Goal: Task Accomplishment & Management: Manage account settings

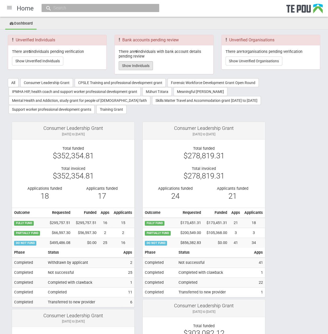
click at [134, 64] on button "Show Individuals" at bounding box center [136, 65] width 34 height 9
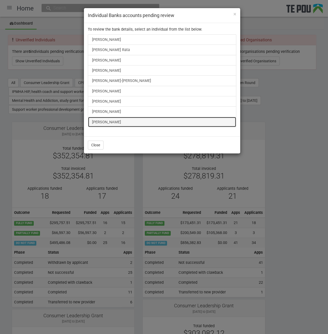
click at [96, 121] on link "Hayley Lovell" at bounding box center [162, 122] width 149 height 10
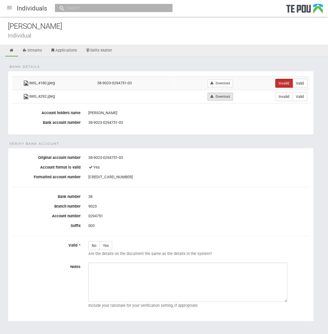
click at [225, 94] on link "Download" at bounding box center [220, 97] width 25 height 8
click at [299, 96] on label "Valid" at bounding box center [300, 96] width 15 height 9
radio input "true"
click at [108, 246] on label "Yes" at bounding box center [106, 245] width 13 height 9
radio input "true"
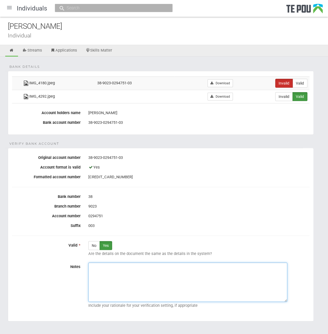
click at [124, 270] on textarea "Notes" at bounding box center [187, 281] width 199 height 39
click at [133, 276] on textarea "Notes" at bounding box center [187, 281] width 199 height 39
paste textarea "Verified by Melody @ 27/08/2025"
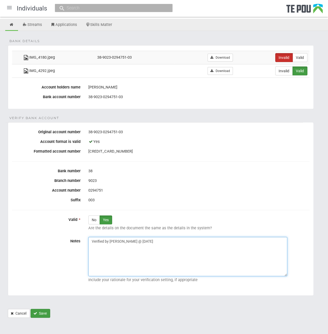
type textarea "Verified by Melody @ 27/08/2025"
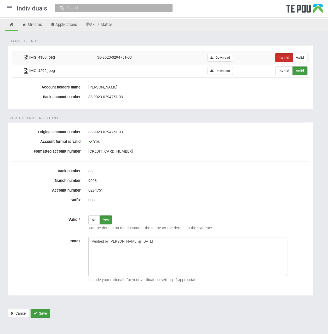
click at [45, 310] on button "Save" at bounding box center [41, 313] width 20 height 9
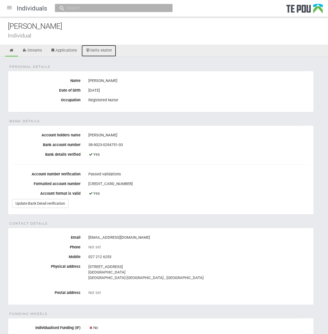
click at [103, 52] on link "Skills Matter" at bounding box center [99, 51] width 35 height 12
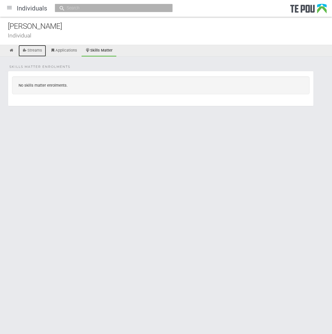
click at [39, 53] on link "Streams" at bounding box center [32, 51] width 27 height 12
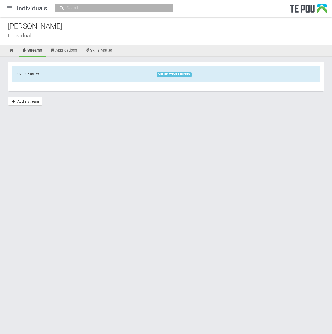
click at [9, 8] on div at bounding box center [9, 7] width 13 height 13
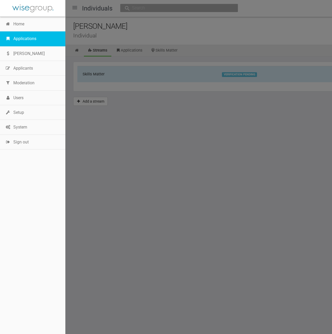
click at [23, 41] on link "Applications" at bounding box center [32, 38] width 65 height 15
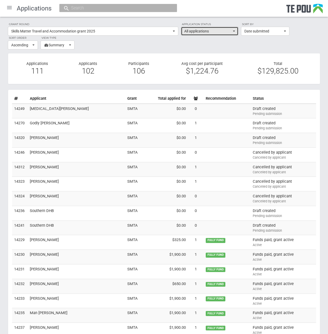
click at [234, 33] on button "All applications" at bounding box center [210, 31] width 58 height 9
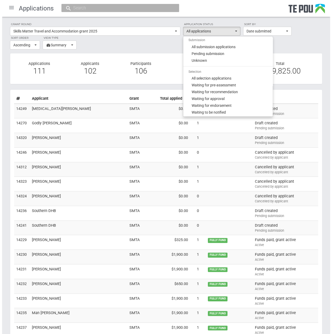
scroll to position [26, 0]
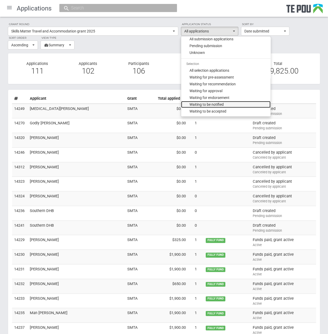
click at [231, 103] on link "Waiting to be notified" at bounding box center [225, 104] width 89 height 7
select select "135"
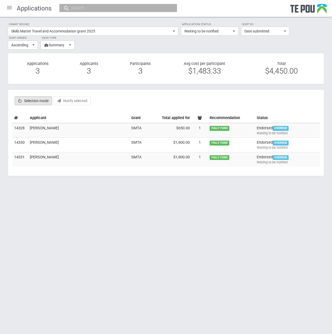
click at [31, 103] on label "Selection mode" at bounding box center [33, 100] width 37 height 9
checkbox input "true"
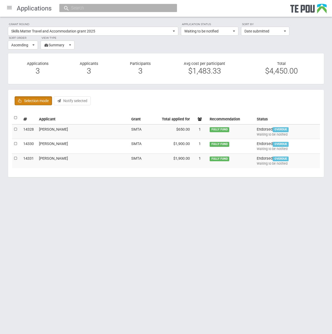
click at [14, 117] on label at bounding box center [16, 117] width 4 height 5
click at [14, 115] on input "checkbox" at bounding box center [14, 115] width 0 height 0
checkbox input "true"
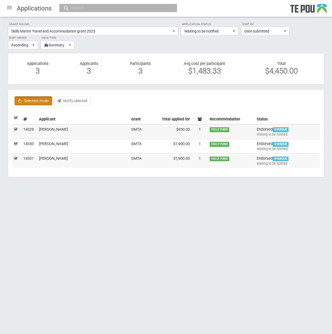
checkbox input "true"
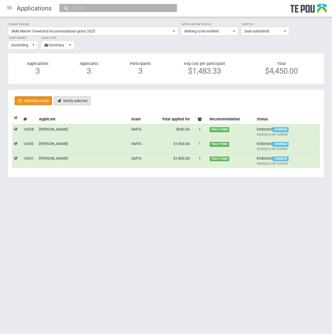
click at [75, 102] on button "Notify selected" at bounding box center [72, 100] width 37 height 9
click at [10, 6] on div at bounding box center [9, 7] width 13 height 13
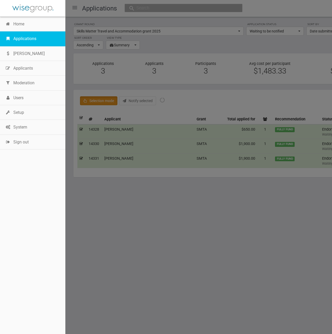
click at [22, 36] on link "Applications" at bounding box center [32, 38] width 65 height 15
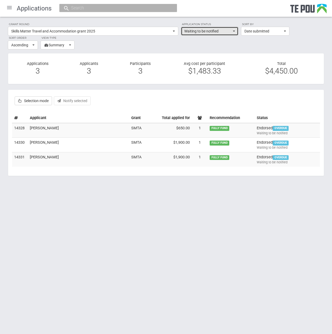
click at [220, 30] on span "Waiting to be notified" at bounding box center [207, 31] width 47 height 5
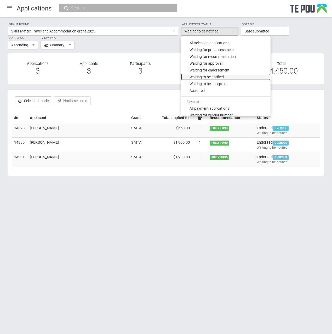
click at [218, 75] on span "Waiting to be notified" at bounding box center [207, 76] width 34 height 5
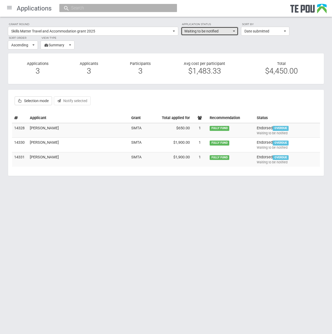
click at [234, 32] on button "Waiting to be notified" at bounding box center [210, 31] width 58 height 9
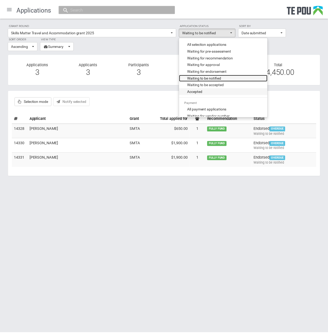
scroll to position [0, 0]
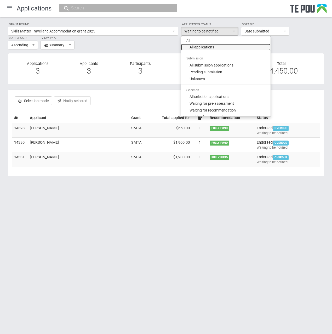
click at [215, 44] on link "All applications" at bounding box center [225, 47] width 89 height 7
select select "all"
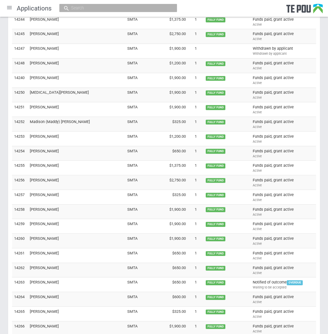
scroll to position [411, 0]
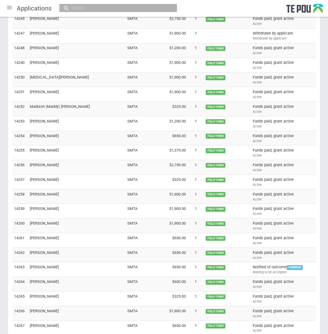
click at [108, 9] on input "text" at bounding box center [116, 7] width 92 height 5
paste input "bezjohno@hotmail.com"
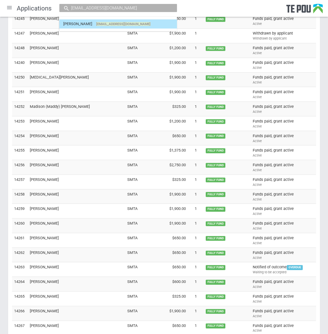
type input "bezjohno@hotmail.com"
click at [108, 25] on span "bezjohno@hotmail.com" at bounding box center [123, 24] width 54 height 4
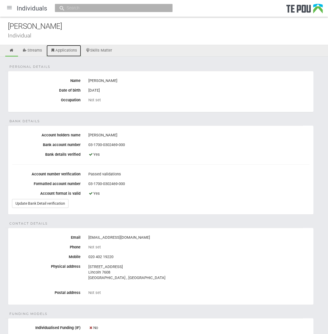
click at [69, 51] on link "Applications" at bounding box center [64, 51] width 35 height 12
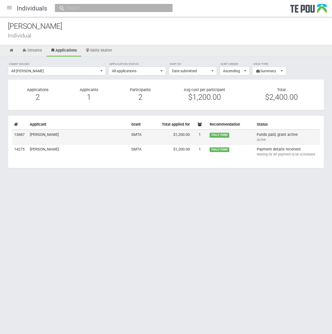
click at [91, 134] on td "[PERSON_NAME]" at bounding box center [78, 136] width 101 height 15
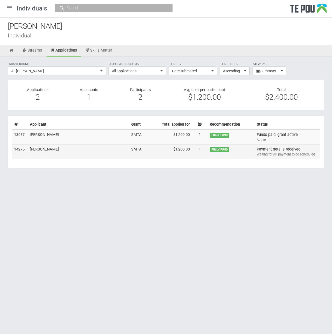
click at [68, 148] on td "[PERSON_NAME]" at bounding box center [78, 151] width 101 height 14
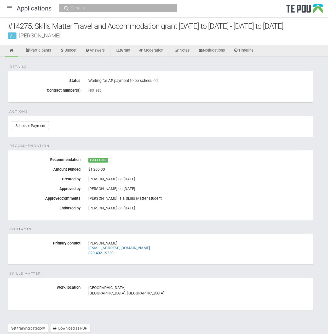
click at [146, 84] on div "Waiting for AP payment to be scheduled" at bounding box center [198, 80] width 221 height 9
click at [248, 49] on link "Timeline" at bounding box center [244, 51] width 28 height 12
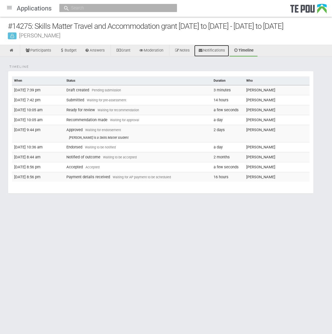
click at [218, 48] on link "Notifications" at bounding box center [211, 51] width 35 height 12
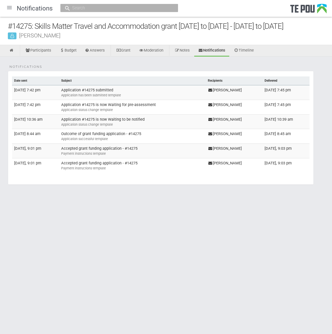
click at [89, 5] on div at bounding box center [119, 8] width 118 height 8
click at [93, 10] on input "text" at bounding box center [117, 7] width 92 height 5
paste input "[EMAIL_ADDRESS][PERSON_NAME][DOMAIN_NAME]"
click at [130, 6] on input "[EMAIL_ADDRESS][PERSON_NAME][DOMAIN_NAME]" at bounding box center [117, 7] width 92 height 5
drag, startPoint x: 134, startPoint y: 7, endPoint x: 32, endPoint y: 8, distance: 102.0
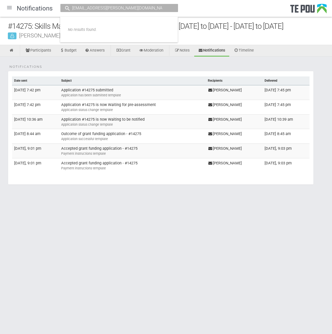
click at [32, 8] on div "Notifications [PERSON_NAME][EMAIL_ADDRESS][PERSON_NAME][DOMAIN_NAME] No results…" at bounding box center [166, 8] width 332 height 17
paste input "[EMAIL_ADDRESS][DOMAIN_NAME]"
type input "[EMAIL_ADDRESS][DOMAIN_NAME]"
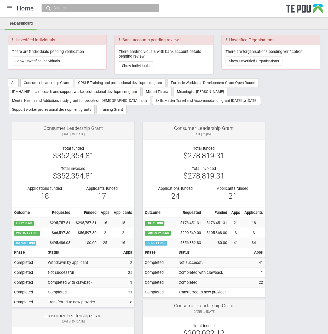
click at [10, 9] on div at bounding box center [9, 7] width 13 height 13
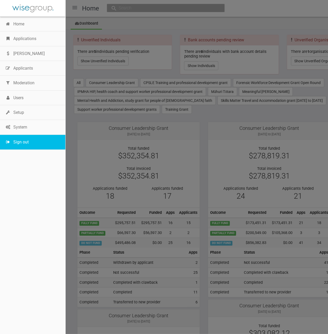
click at [26, 146] on link "Sign out" at bounding box center [32, 142] width 65 height 15
